Goal: Information Seeking & Learning: Learn about a topic

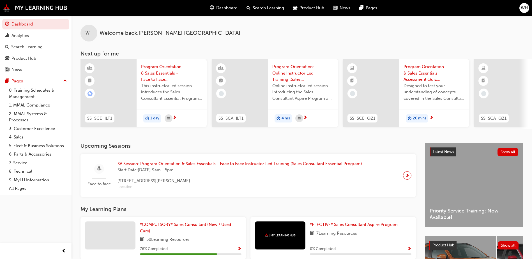
scroll to position [76, 0]
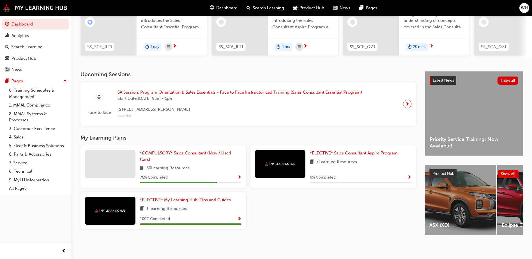
click at [236, 176] on div "76 % Completed" at bounding box center [191, 177] width 102 height 7
click at [239, 175] on span "Show Progress" at bounding box center [239, 177] width 4 height 5
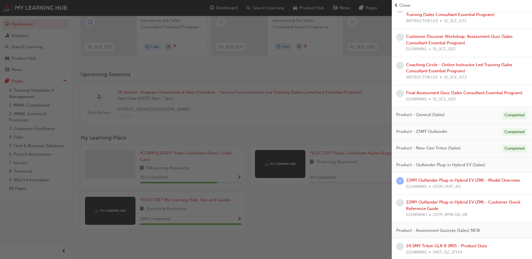
scroll to position [319, 0]
click at [441, 246] on link "24.5MY Triton GLX-R (MV) - Product Quiz" at bounding box center [446, 244] width 81 height 5
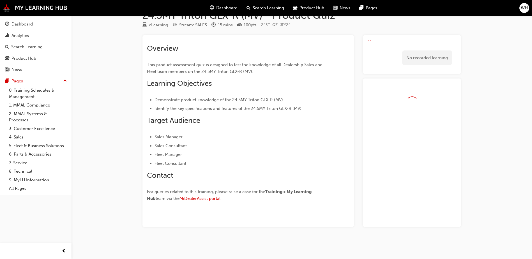
scroll to position [23, 0]
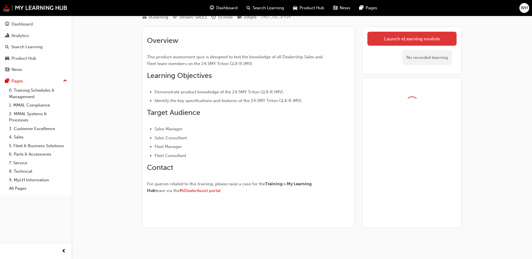
click at [403, 44] on link "Launch eLearning module" at bounding box center [412, 39] width 89 height 14
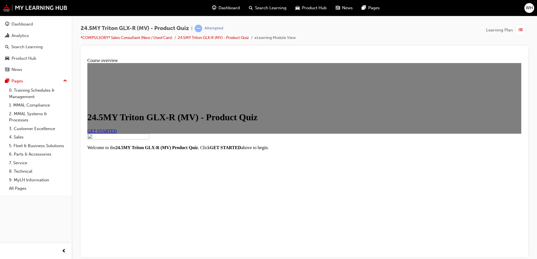
click at [117, 133] on link "GET STARTED" at bounding box center [101, 131] width 29 height 5
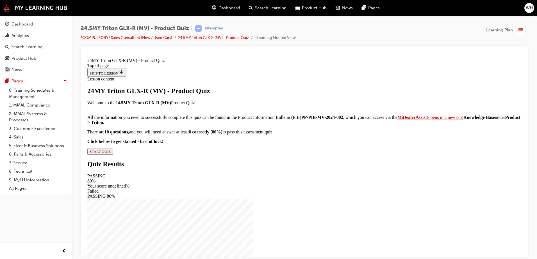
scroll to position [56, 0]
click at [111, 154] on span "START QUIZ" at bounding box center [100, 151] width 21 height 4
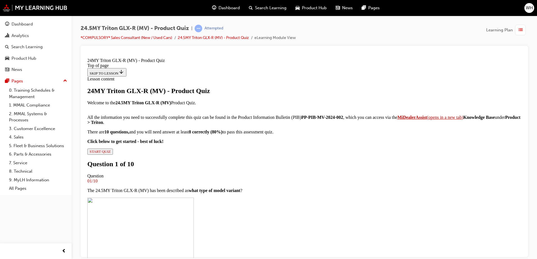
scroll to position [112, 0]
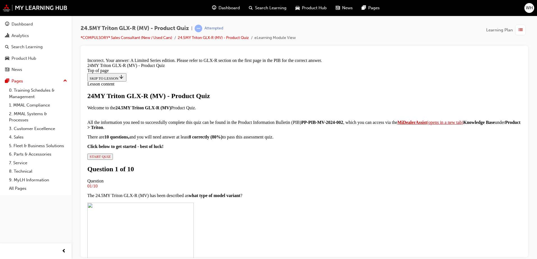
scroll to position [233, 0]
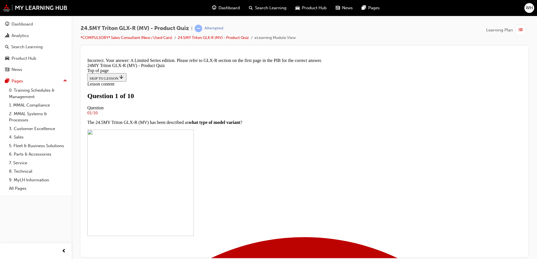
scroll to position [56, 0]
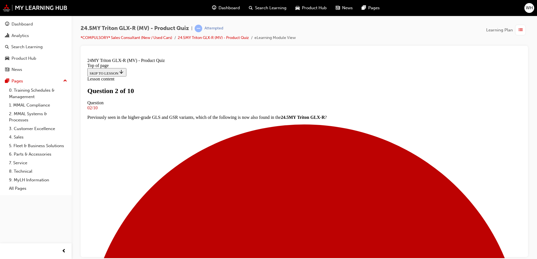
scroll to position [0, 0]
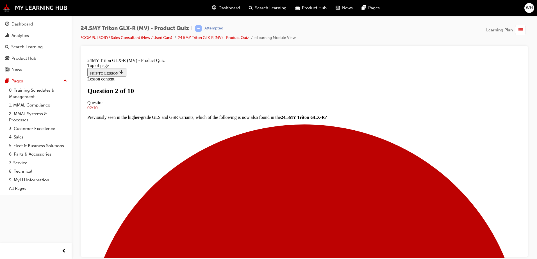
drag, startPoint x: 240, startPoint y: 178, endPoint x: 248, endPoint y: 160, distance: 20.4
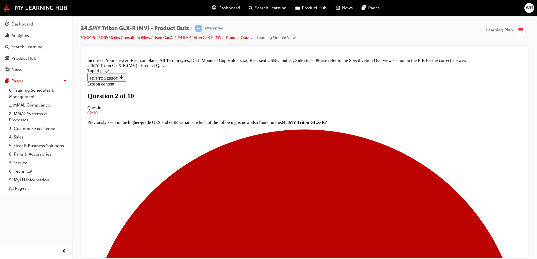
scroll to position [154, 0]
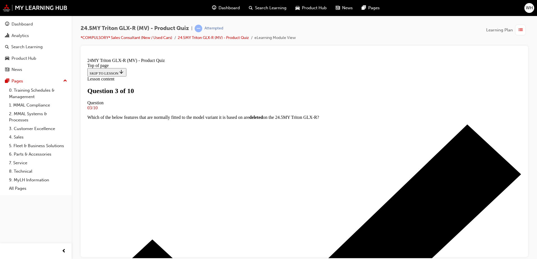
scroll to position [168, 0]
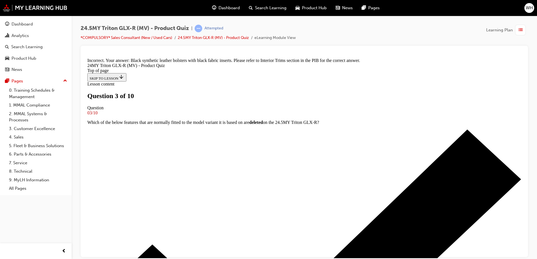
scroll to position [233, 0]
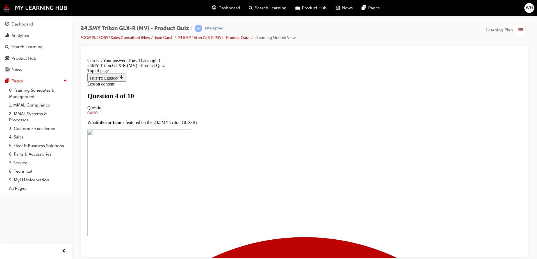
scroll to position [84, 0]
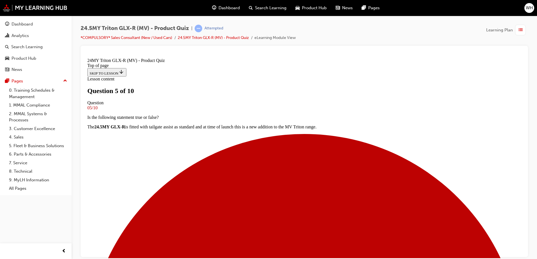
scroll to position [56, 0]
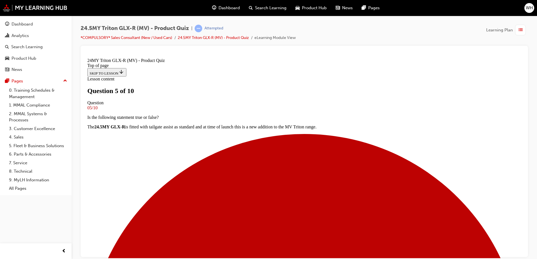
drag, startPoint x: 249, startPoint y: 154, endPoint x: 248, endPoint y: 163, distance: 8.4
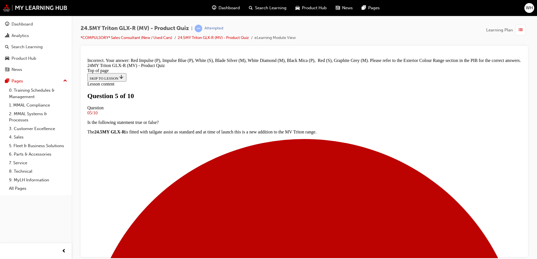
scroll to position [230, 0]
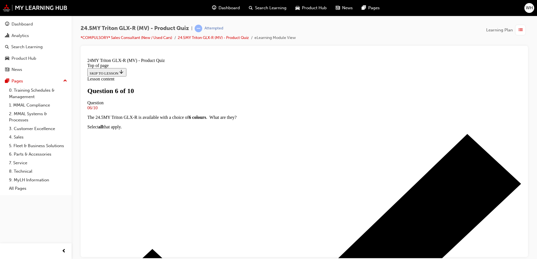
scroll to position [56, 0]
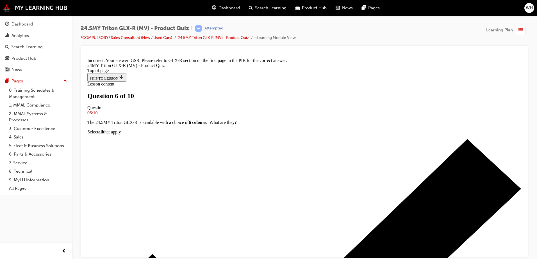
scroll to position [166, 0]
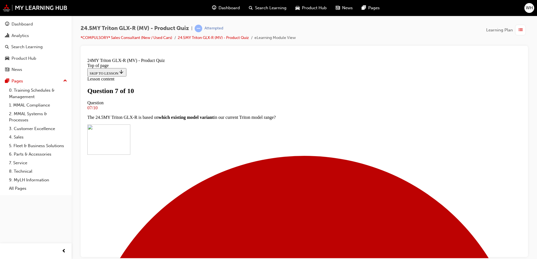
scroll to position [28, 0]
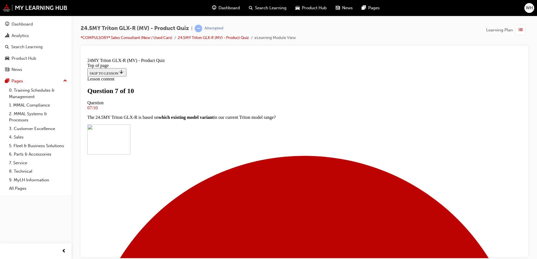
drag, startPoint x: 303, startPoint y: 196, endPoint x: 302, endPoint y: 206, distance: 9.8
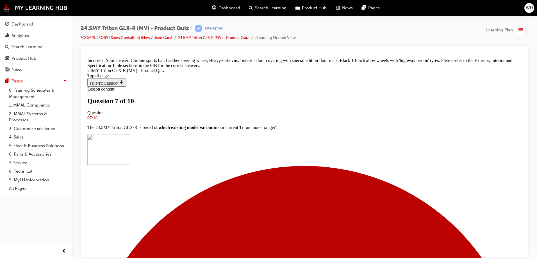
scroll to position [151, 0]
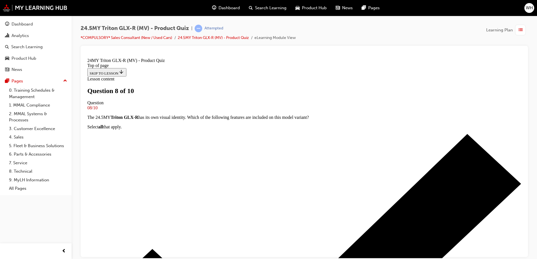
scroll to position [0, 0]
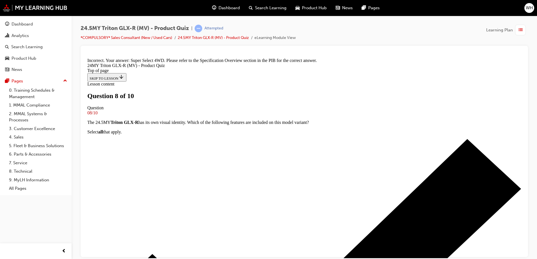
scroll to position [145, 0]
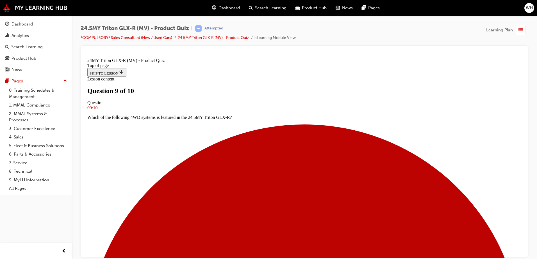
scroll to position [56, 0]
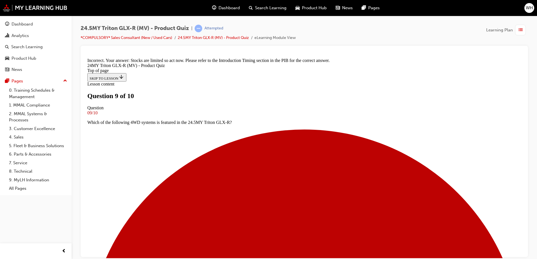
scroll to position [154, 0]
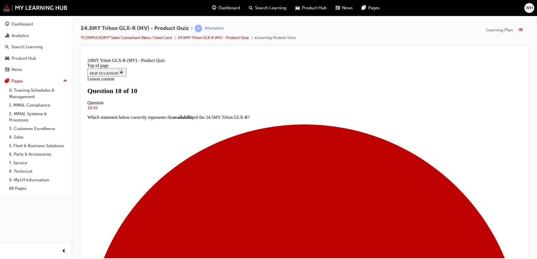
scroll to position [91, 0]
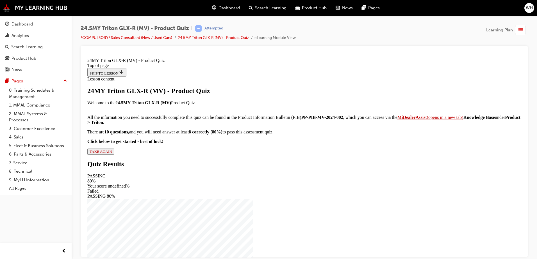
click at [232, 155] on div "24MY Triton GLX-R (MV) - Product Quiz Welcome to the 24.5MY Triton GLX-R (MV) P…" at bounding box center [304, 121] width 434 height 68
click at [114, 155] on button "TAKE AGAIN" at bounding box center [100, 151] width 27 height 6
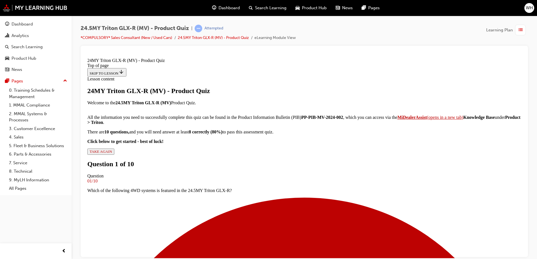
scroll to position [56, 0]
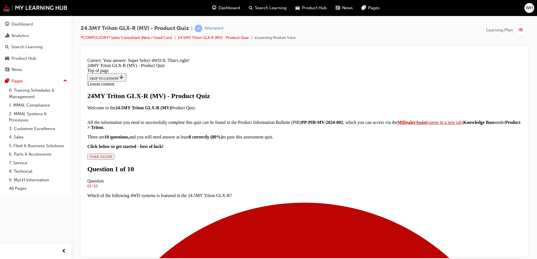
scroll to position [135, 0]
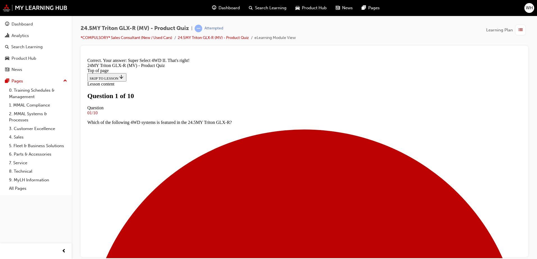
scroll to position [112, 0]
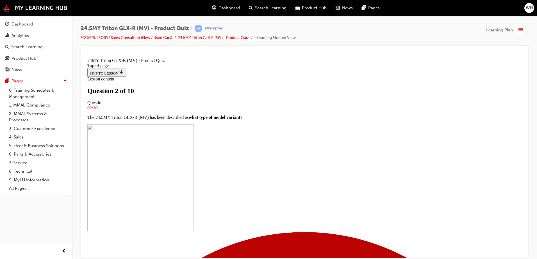
scroll to position [28, 0]
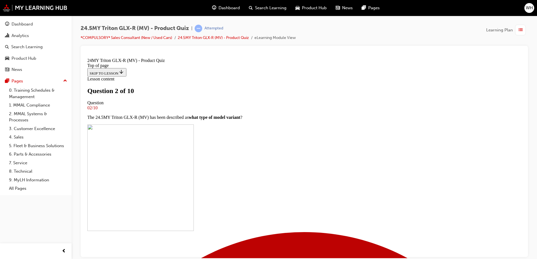
drag, startPoint x: 255, startPoint y: 220, endPoint x: 257, endPoint y: 224, distance: 4.3
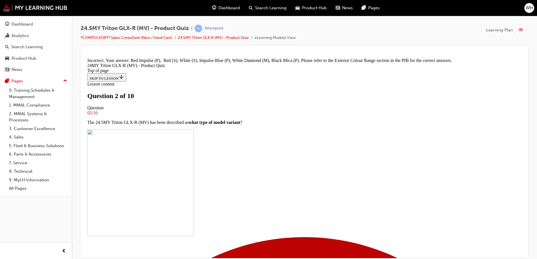
scroll to position [231, 0]
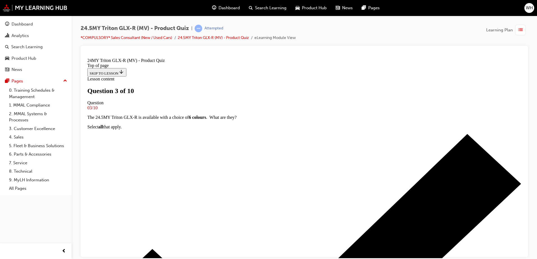
scroll to position [112, 0]
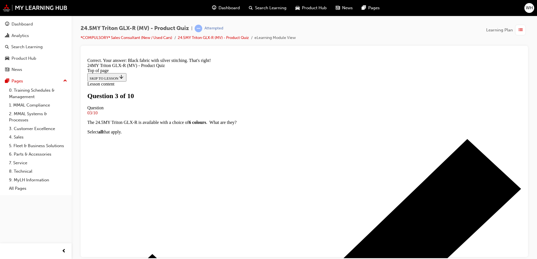
scroll to position [224, 0]
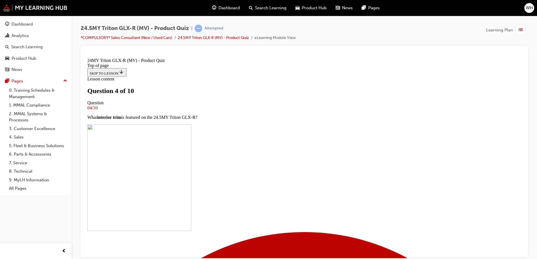
scroll to position [28, 0]
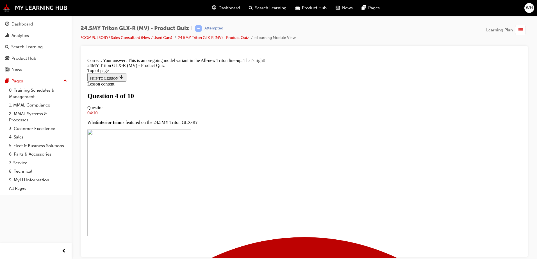
scroll to position [145, 0]
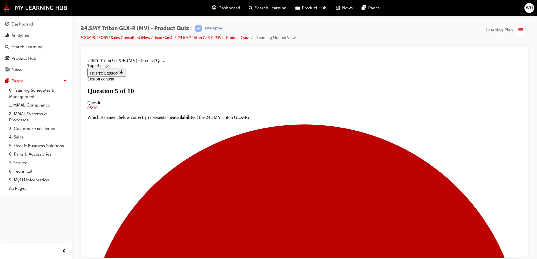
scroll to position [56, 0]
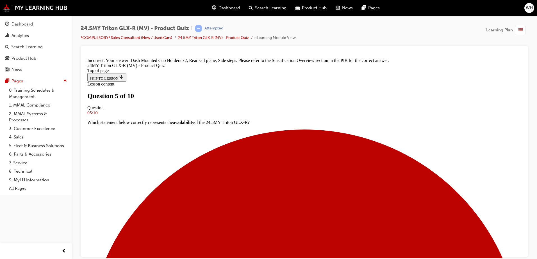
scroll to position [154, 0]
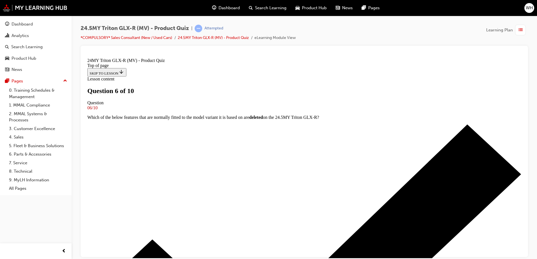
scroll to position [56, 0]
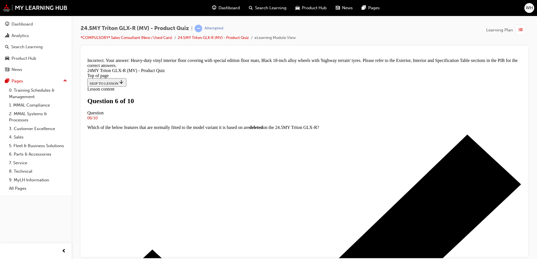
scroll to position [151, 0]
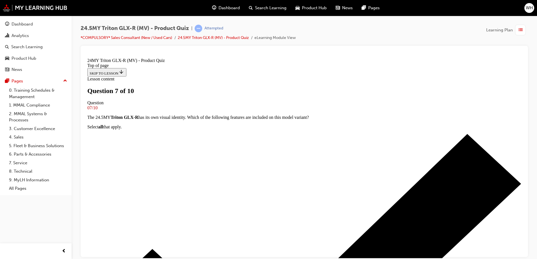
scroll to position [0, 0]
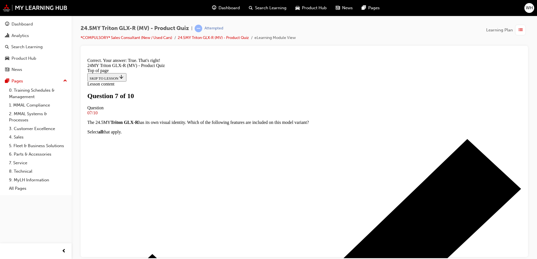
scroll to position [106, 0]
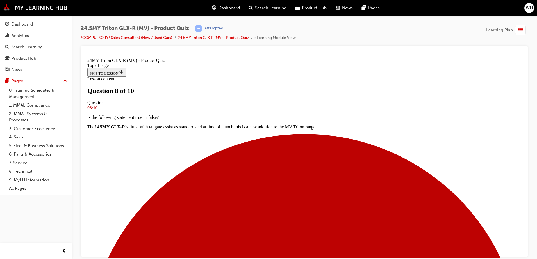
scroll to position [84, 0]
drag, startPoint x: 313, startPoint y: 246, endPoint x: 317, endPoint y: 230, distance: 16.8
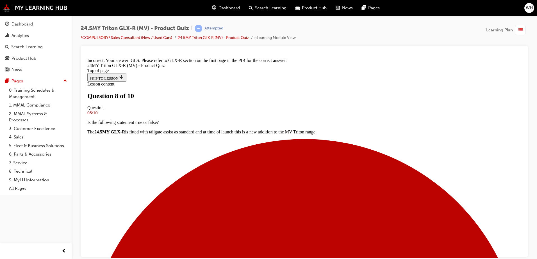
scroll to position [166, 0]
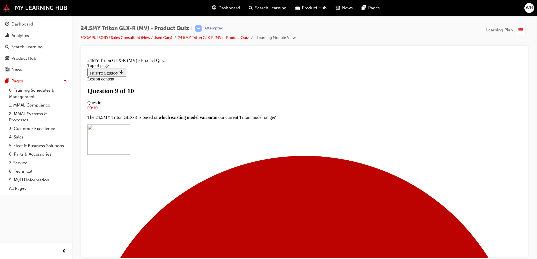
scroll to position [56, 0]
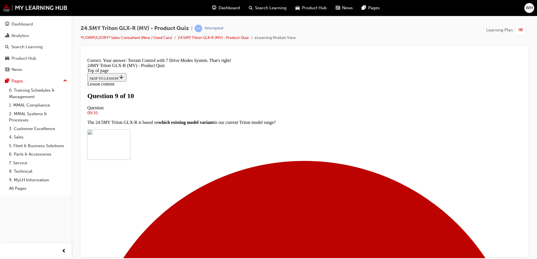
scroll to position [145, 0]
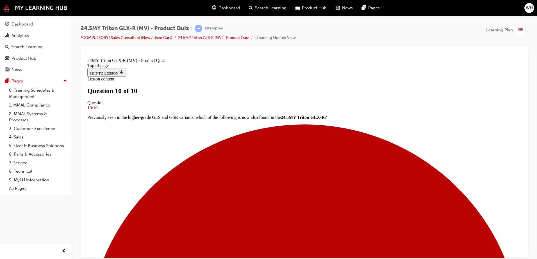
scroll to position [91, 0]
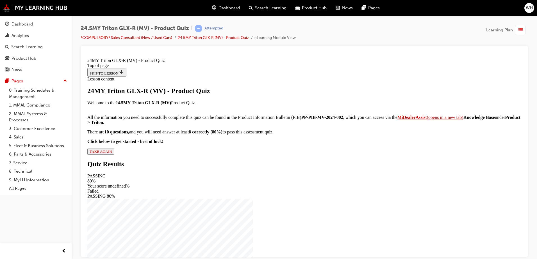
scroll to position [59, 0]
click at [112, 154] on span "TAKE AGAIN" at bounding box center [101, 151] width 22 height 4
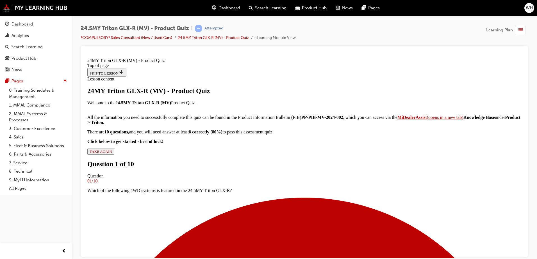
scroll to position [56, 0]
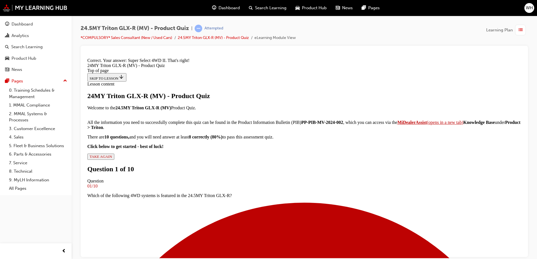
drag, startPoint x: 289, startPoint y: 241, endPoint x: 258, endPoint y: 221, distance: 37.0
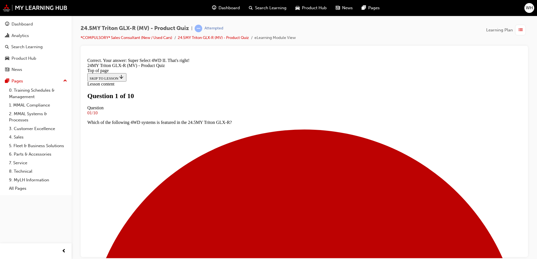
scroll to position [56, 0]
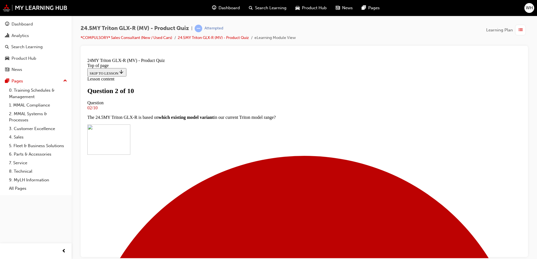
scroll to position [56, 0]
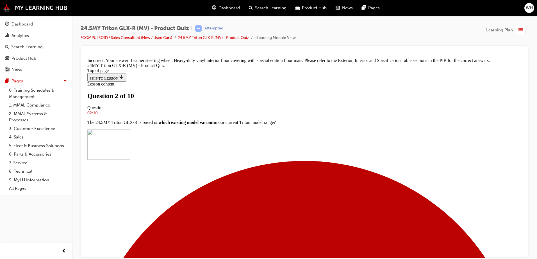
scroll to position [151, 0]
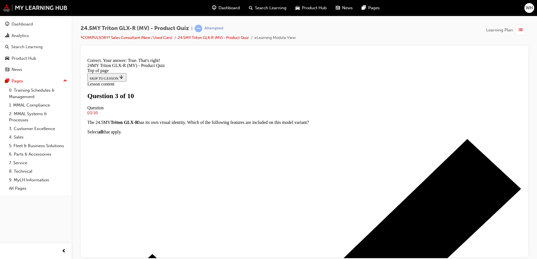
scroll to position [106, 0]
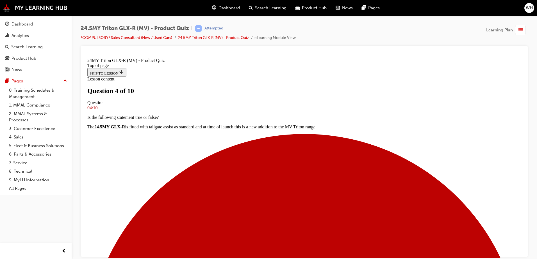
scroll to position [56, 0]
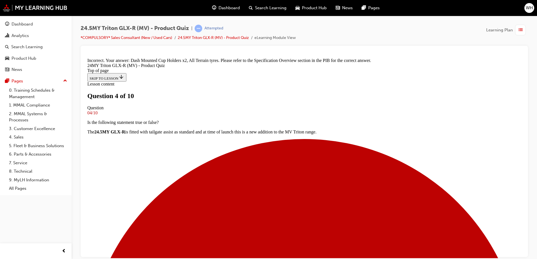
scroll to position [154, 0]
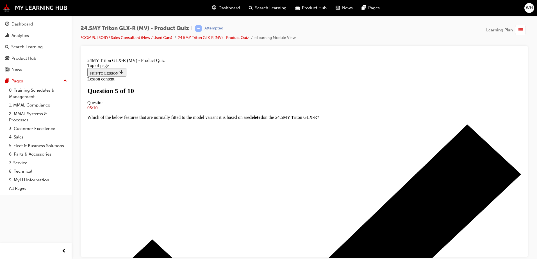
scroll to position [28, 0]
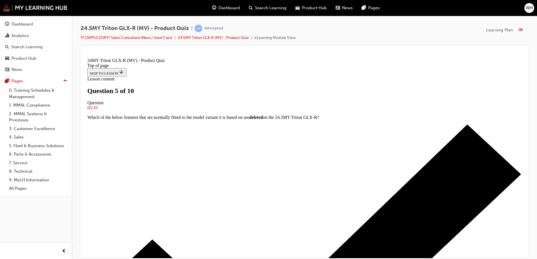
scroll to position [112, 0]
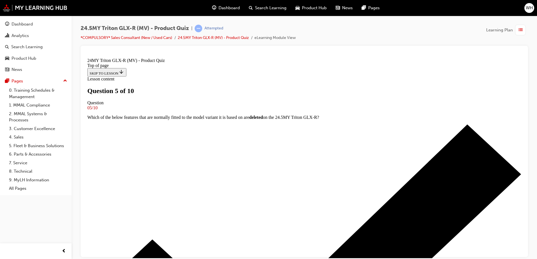
scroll to position [56, 0]
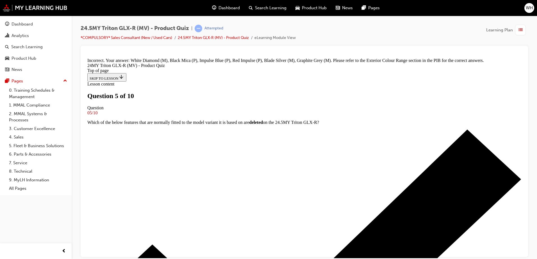
scroll to position [231, 0]
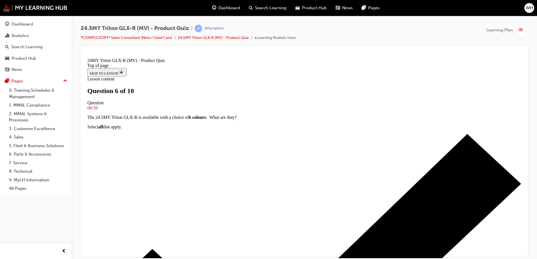
scroll to position [140, 0]
drag, startPoint x: 291, startPoint y: 233, endPoint x: 292, endPoint y: 237, distance: 4.9
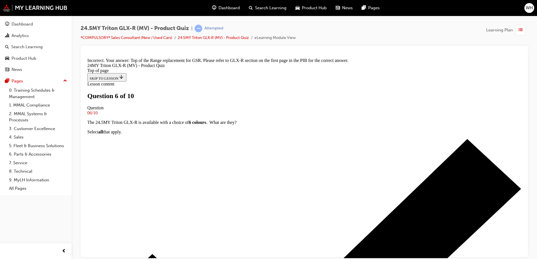
scroll to position [233, 0]
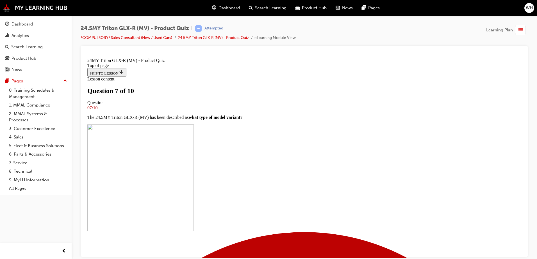
scroll to position [56, 0]
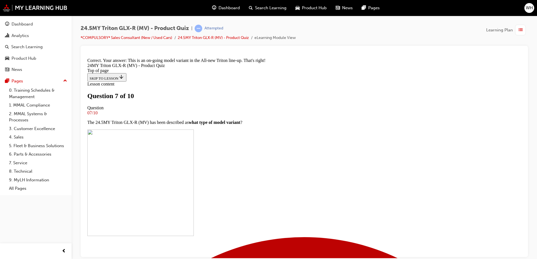
scroll to position [145, 0]
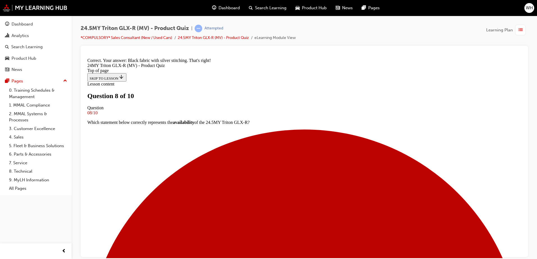
scroll to position [224, 0]
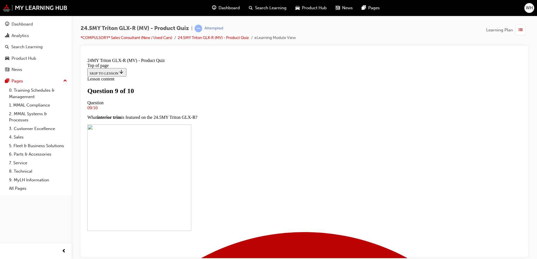
scroll to position [84, 0]
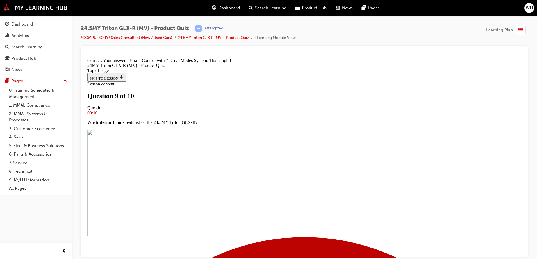
scroll to position [145, 0]
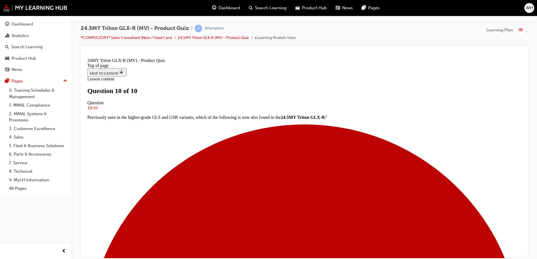
scroll to position [56, 0]
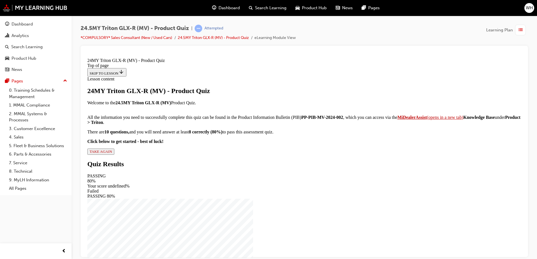
click at [114, 155] on button "TAKE AGAIN" at bounding box center [100, 151] width 27 height 6
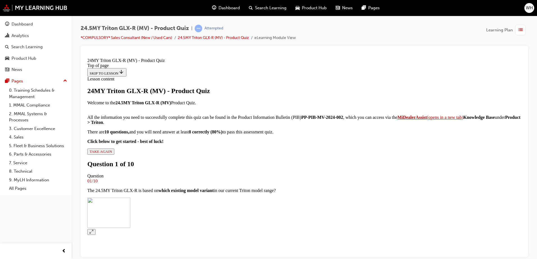
scroll to position [0, 0]
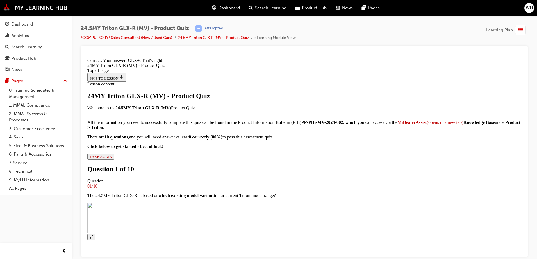
scroll to position [157, 0]
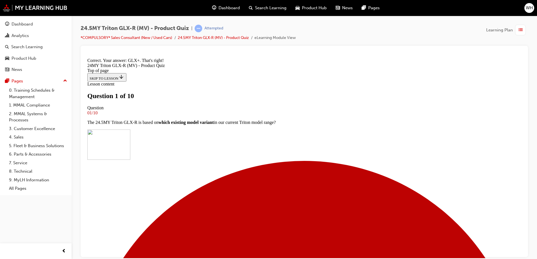
scroll to position [56, 0]
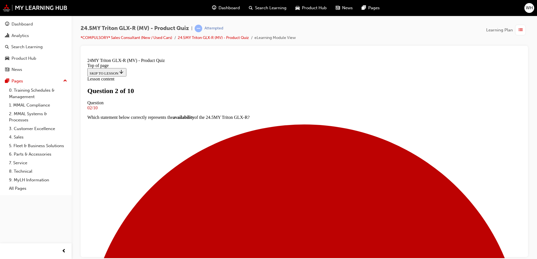
scroll to position [56, 0]
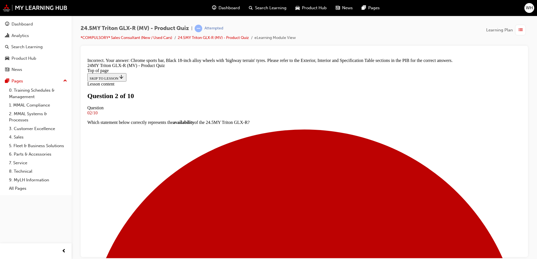
scroll to position [151, 0]
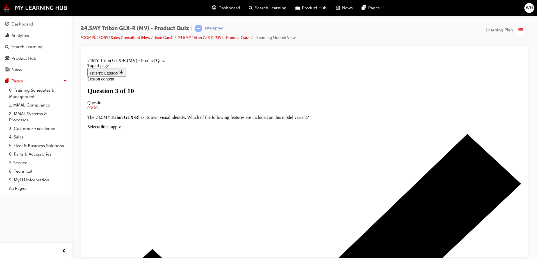
scroll to position [112, 0]
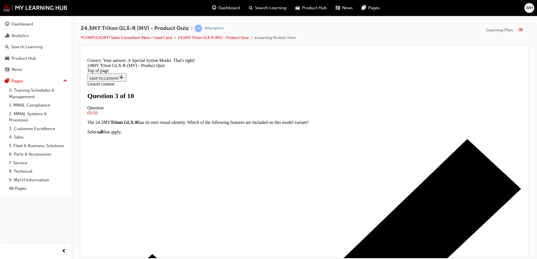
scroll to position [224, 0]
drag, startPoint x: 288, startPoint y: 215, endPoint x: 281, endPoint y: 228, distance: 14.8
drag, startPoint x: 281, startPoint y: 228, endPoint x: 306, endPoint y: 232, distance: 24.4
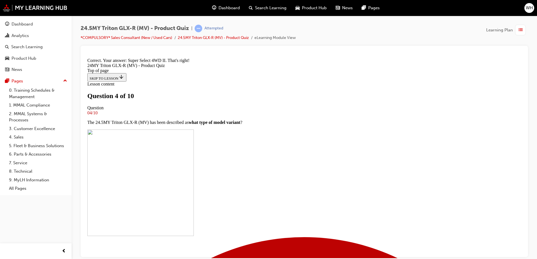
scroll to position [135, 0]
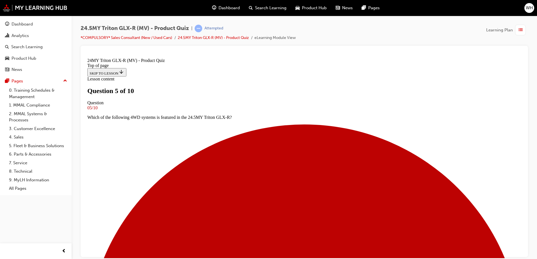
scroll to position [140, 0]
drag, startPoint x: 290, startPoint y: 159, endPoint x: 257, endPoint y: 201, distance: 52.6
drag, startPoint x: 257, startPoint y: 201, endPoint x: 291, endPoint y: 247, distance: 57.0
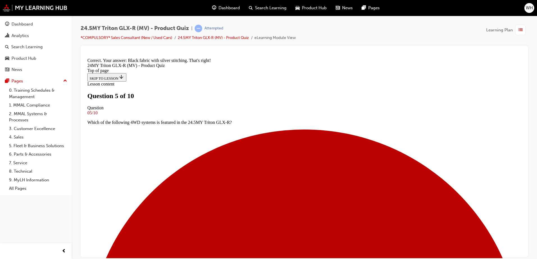
scroll to position [224, 0]
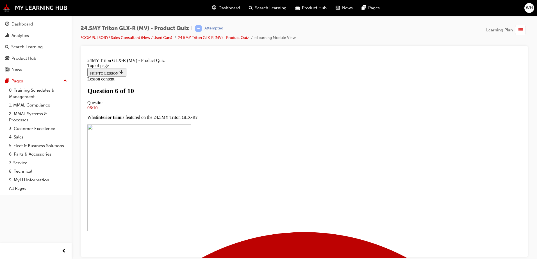
scroll to position [56, 0]
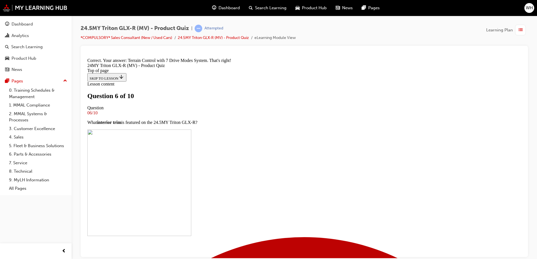
scroll to position [145, 0]
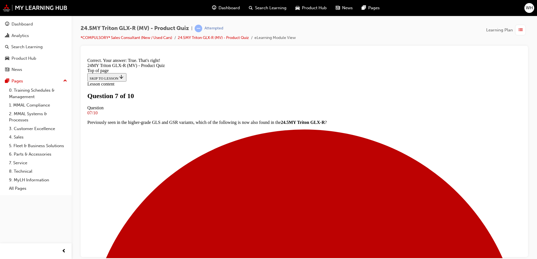
scroll to position [106, 0]
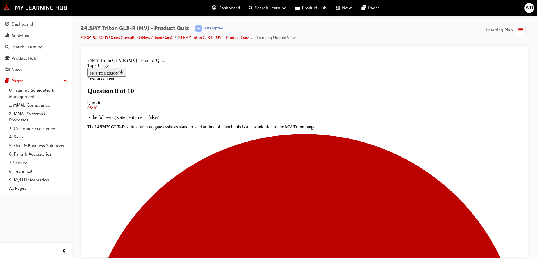
scroll to position [28, 0]
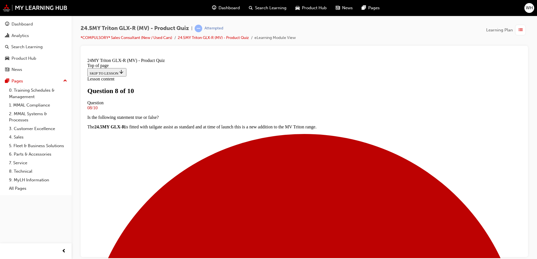
scroll to position [84, 0]
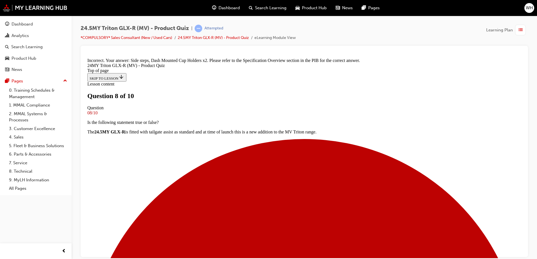
scroll to position [154, 0]
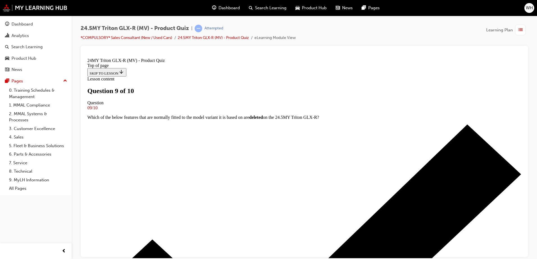
drag, startPoint x: 250, startPoint y: 181, endPoint x: 256, endPoint y: 202, distance: 21.5
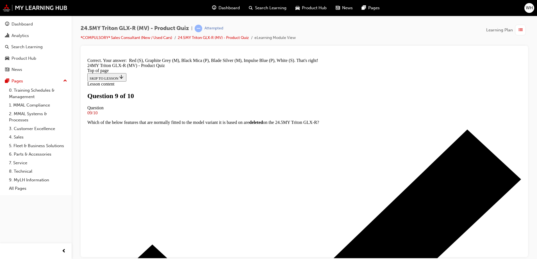
scroll to position [222, 0]
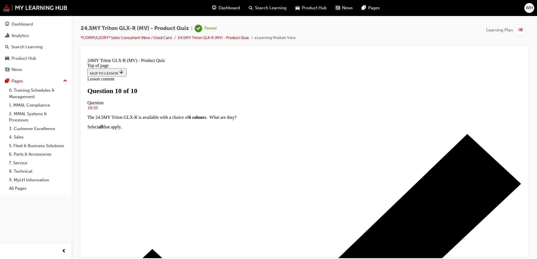
scroll to position [56, 0]
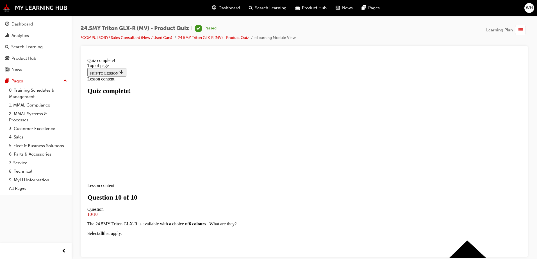
scroll to position [83, 0]
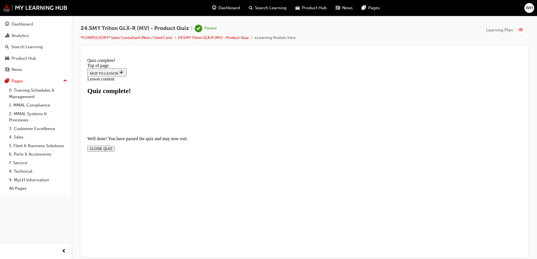
click at [115, 146] on button "CLOSE QUIZ" at bounding box center [100, 149] width 27 height 6
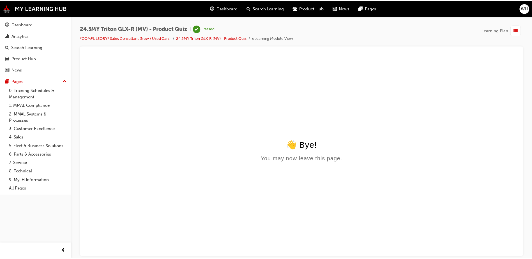
scroll to position [0, 0]
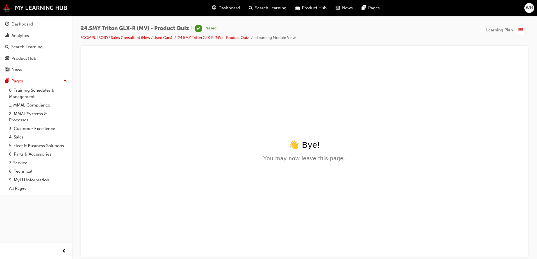
drag, startPoint x: 370, startPoint y: 111, endPoint x: 229, endPoint y: 109, distance: 141.5
click at [228, 142] on div "👋 Bye!" at bounding box center [304, 145] width 434 height 10
click at [228, 8] on span "Dashboard" at bounding box center [228, 8] width 21 height 6
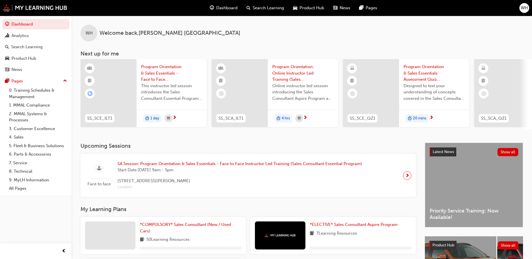
scroll to position [76, 0]
